Goal: Task Accomplishment & Management: Manage account settings

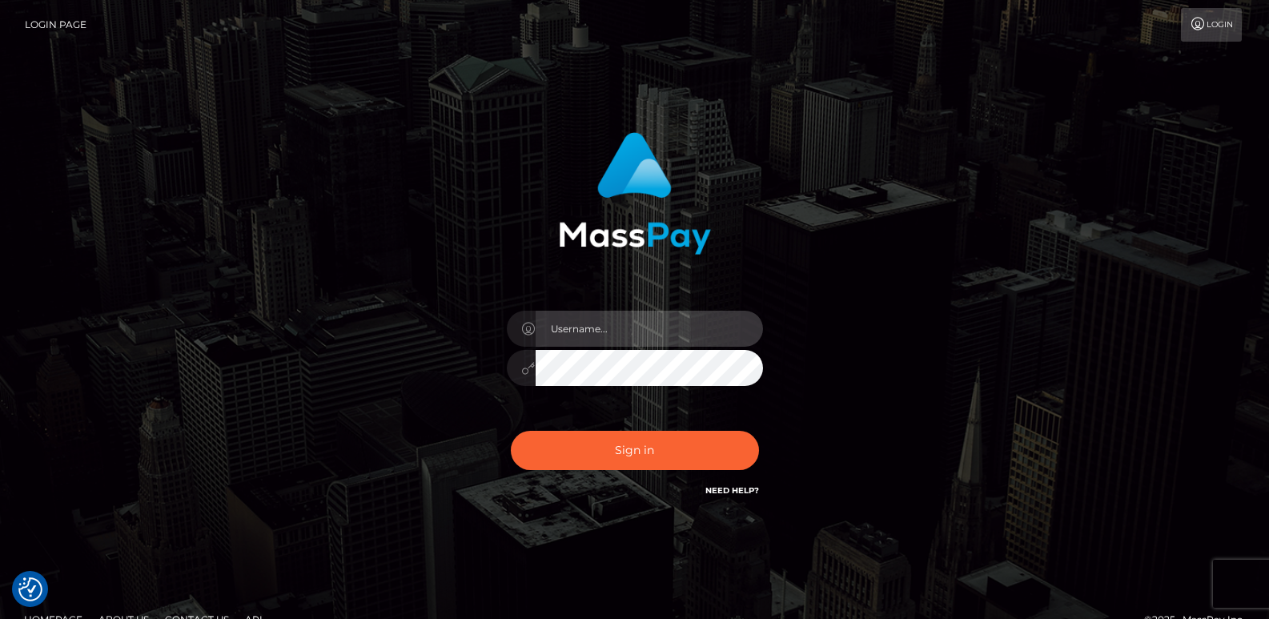
type input "[DOMAIN_NAME]"
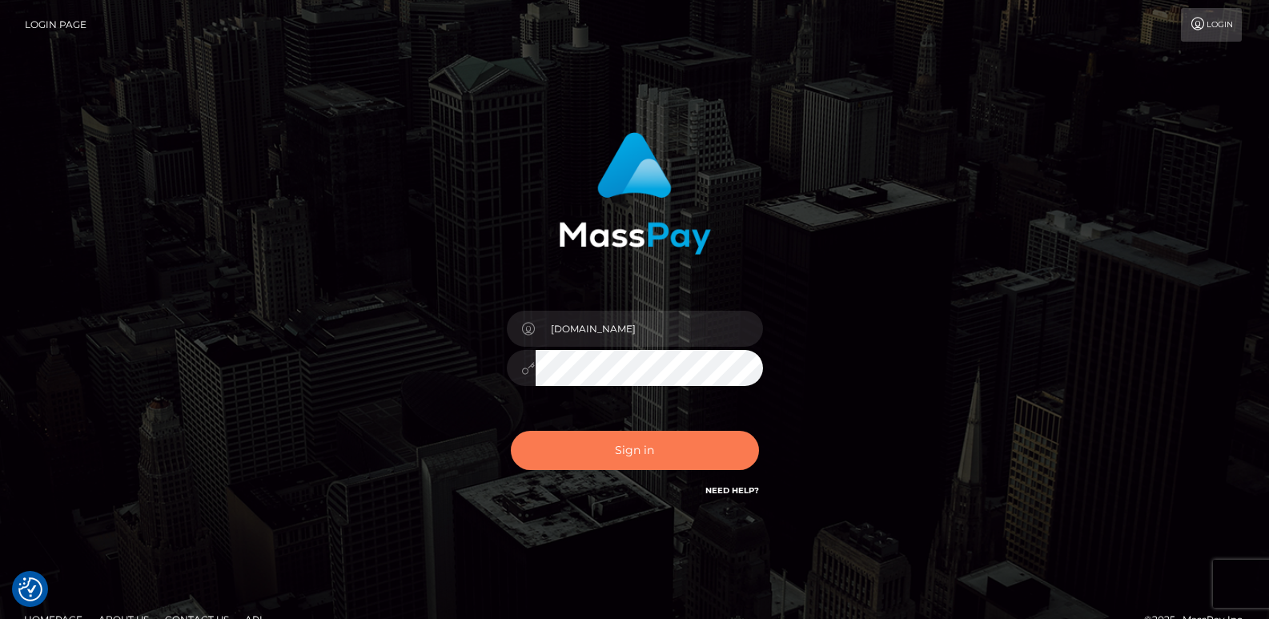
click at [593, 462] on button "Sign in" at bounding box center [635, 450] width 248 height 39
type input "[DOMAIN_NAME]"
click at [593, 443] on button "Sign in" at bounding box center [635, 450] width 248 height 39
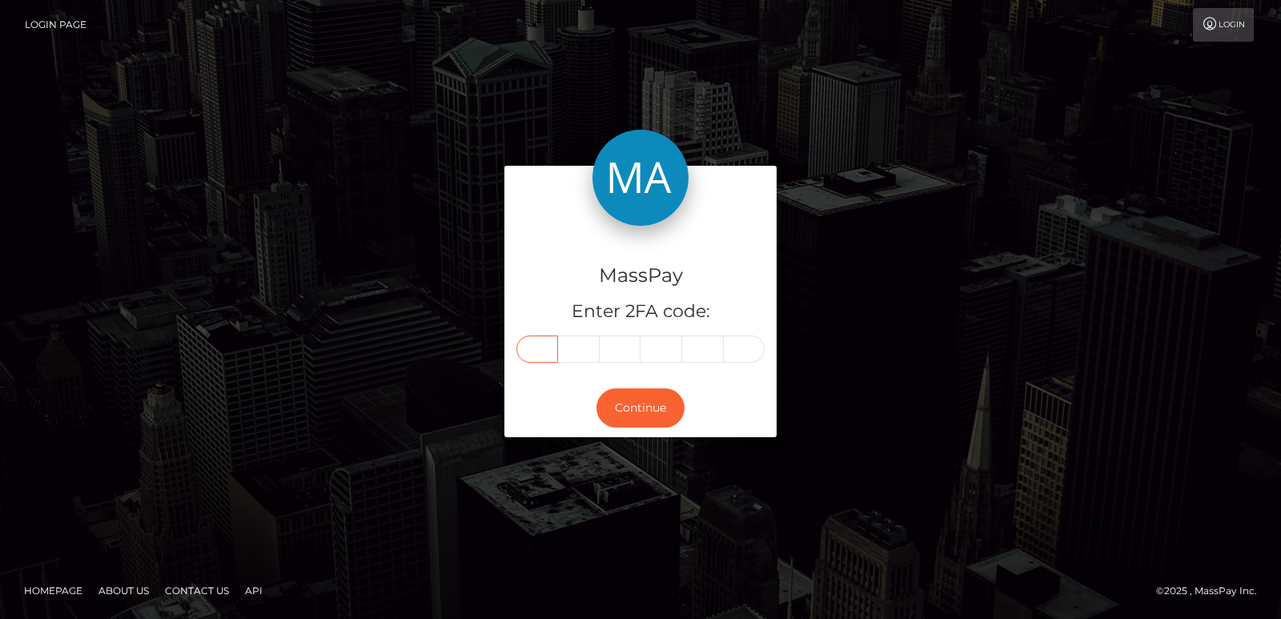
click at [536, 354] on input "text" at bounding box center [537, 348] width 42 height 27
paste input "4"
type input "4"
type input "5"
type input "7"
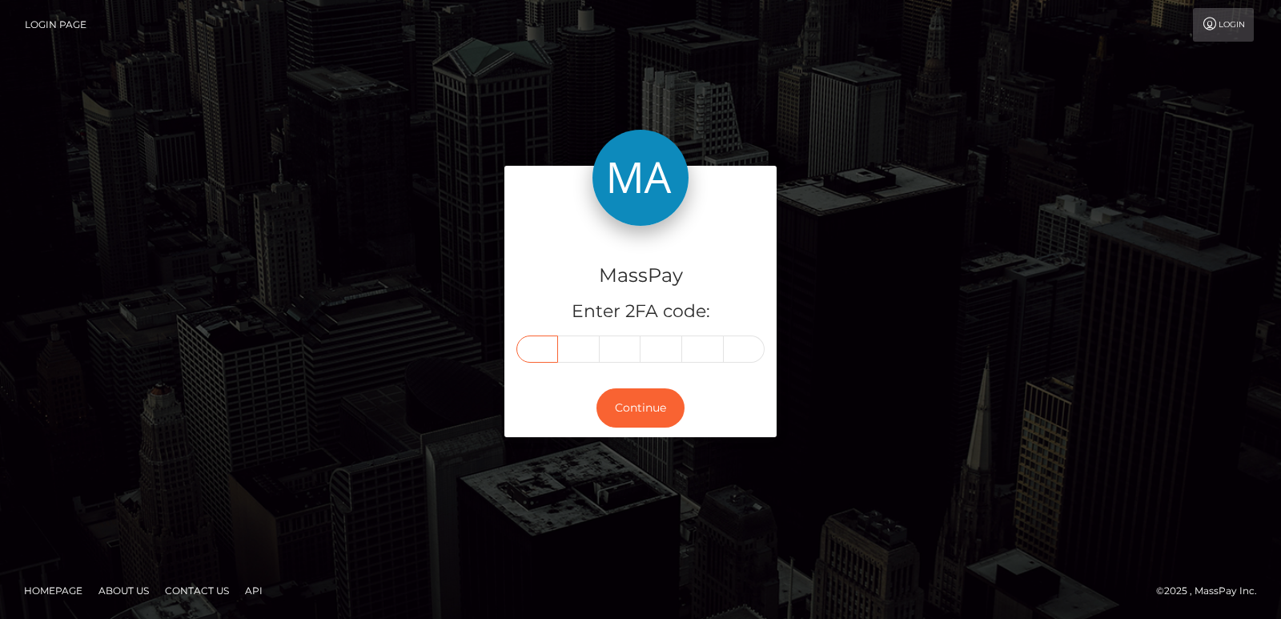
type input "5"
type input "4"
type input "7"
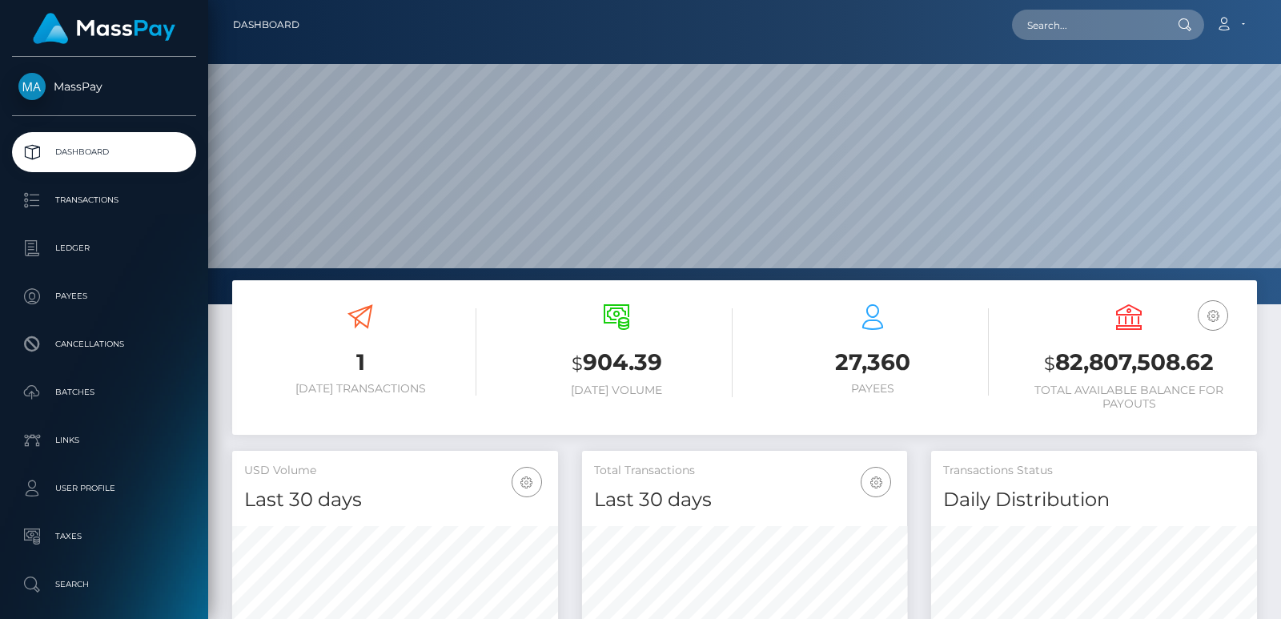
scroll to position [284, 325]
click at [1111, 56] on div at bounding box center [744, 152] width 1073 height 304
click at [1071, 18] on input "text" at bounding box center [1087, 25] width 151 height 30
paste input "alvin.tsikayi@ari10.com"
type input "alvin.tsikayi@ari10.com"
